Goal: Information Seeking & Learning: Understand process/instructions

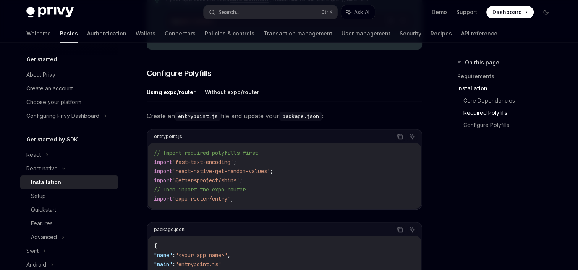
scroll to position [327, 0]
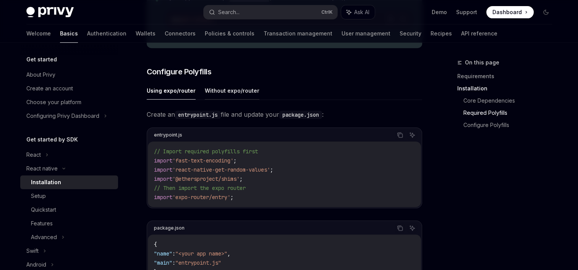
click at [231, 99] on button "Without expo/router" at bounding box center [232, 91] width 55 height 18
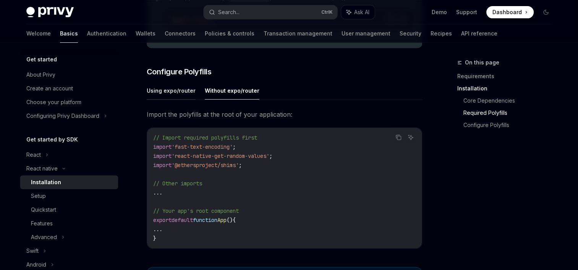
click at [166, 100] on button "Using expo/router" at bounding box center [171, 91] width 49 height 18
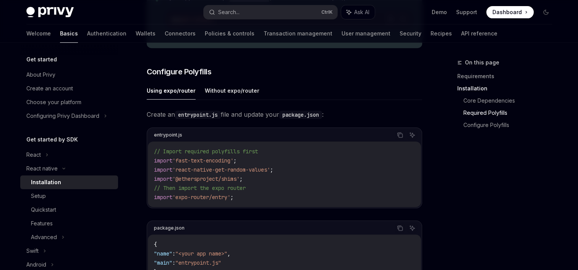
click at [234, 107] on div "Using expo/router Without expo/router Create an entrypoint.js file and update y…" at bounding box center [284, 189] width 275 height 214
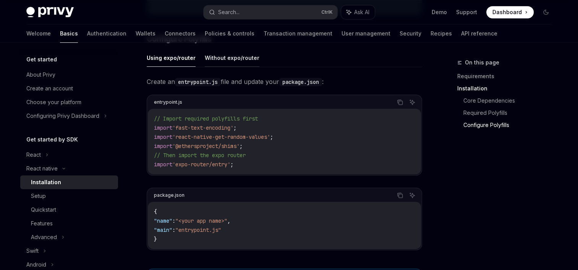
click at [236, 63] on button "Without expo/router" at bounding box center [232, 58] width 55 height 18
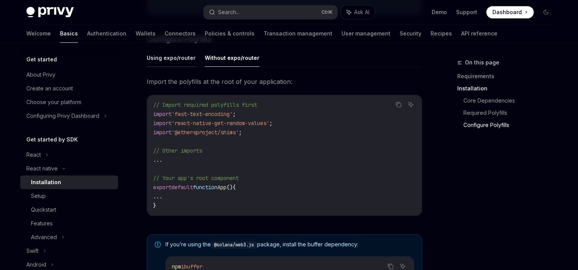
click at [172, 59] on button "Using expo/router" at bounding box center [171, 58] width 49 height 18
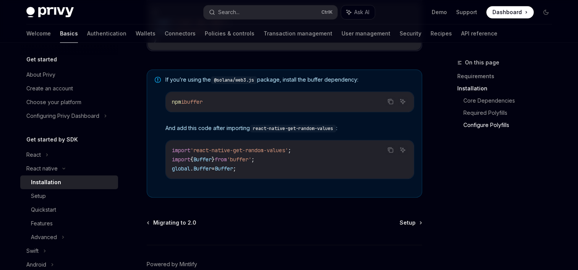
scroll to position [556, 0]
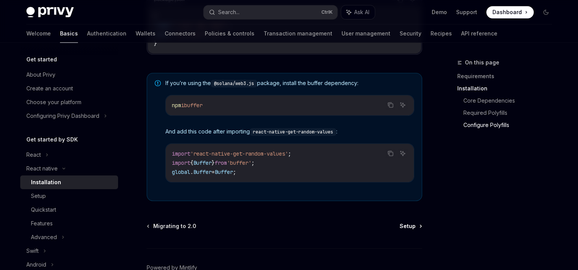
click at [408, 228] on span "Setup" at bounding box center [407, 227] width 16 height 8
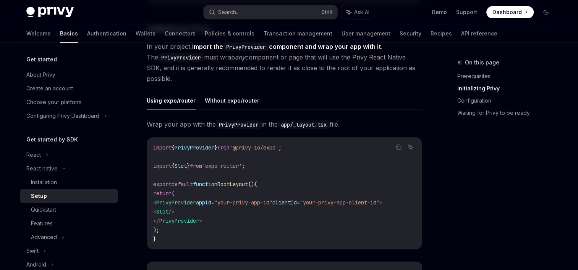
scroll to position [168, 0]
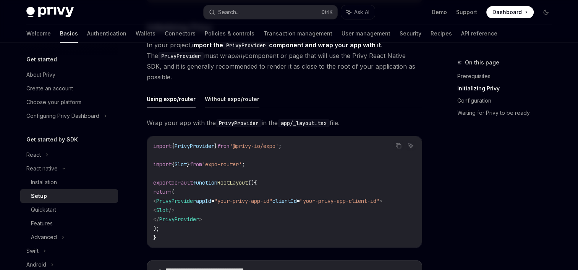
click at [218, 107] on button "Without expo/router" at bounding box center [232, 99] width 55 height 18
type textarea "*"
